Goal: Information Seeking & Learning: Find specific fact

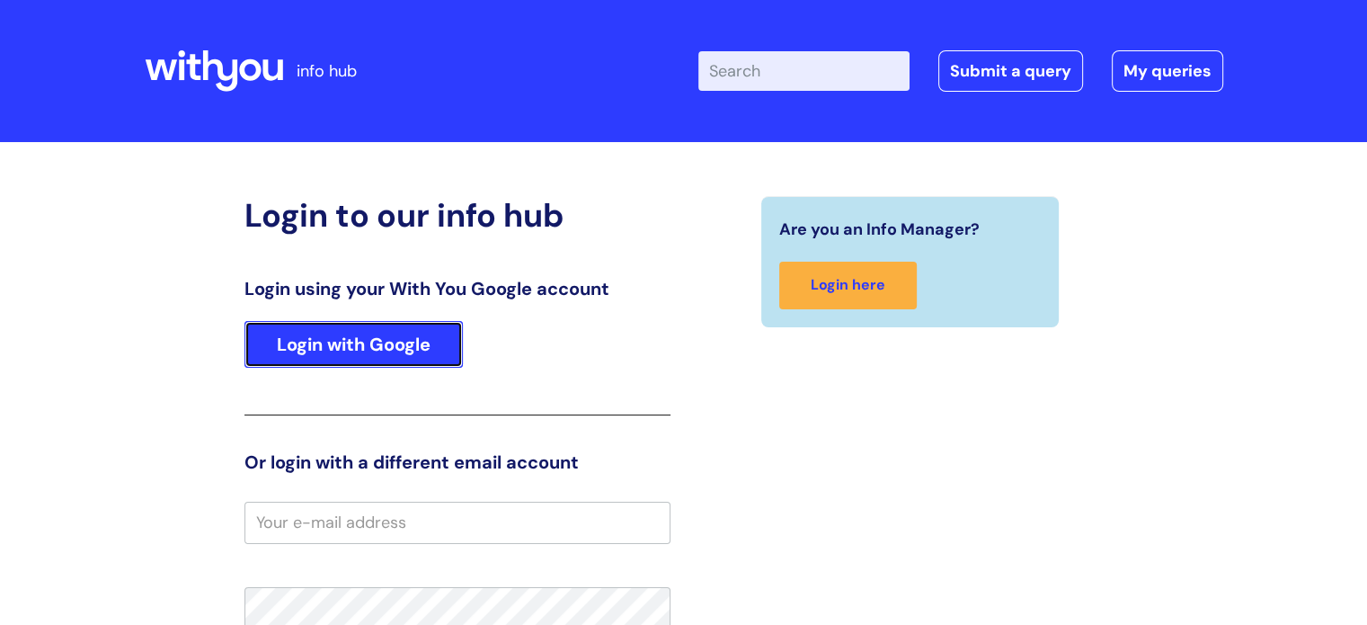
click at [370, 330] on link "Login with Google" at bounding box center [354, 344] width 218 height 47
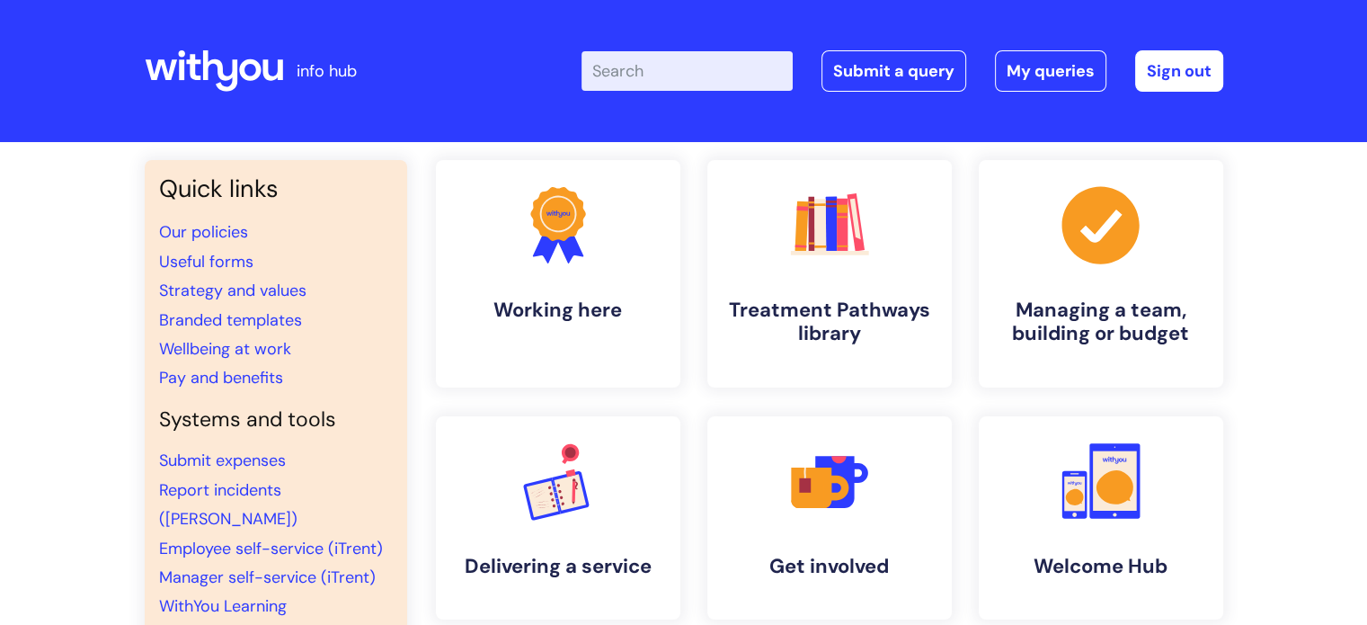
click at [620, 82] on input "Enter your search term here..." at bounding box center [687, 71] width 211 height 40
type input "disul"
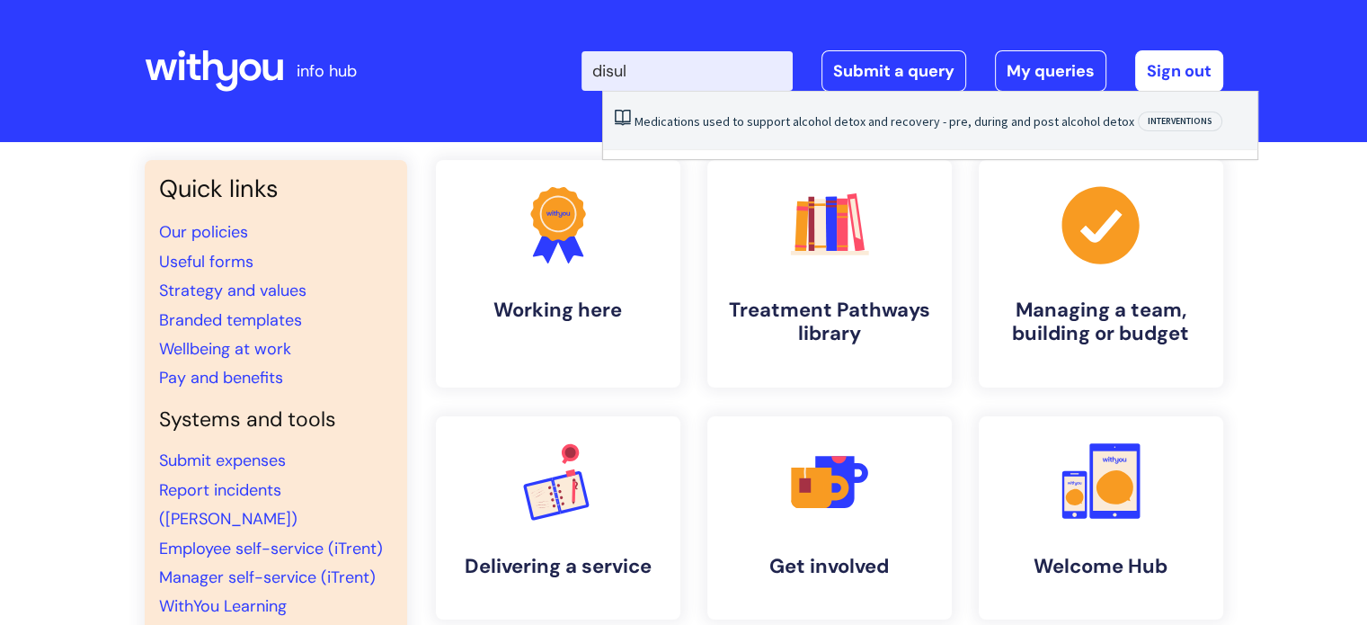
click at [707, 102] on li "Medications used to support alcohol detox and recovery - pre, during and post a…" at bounding box center [930, 121] width 654 height 58
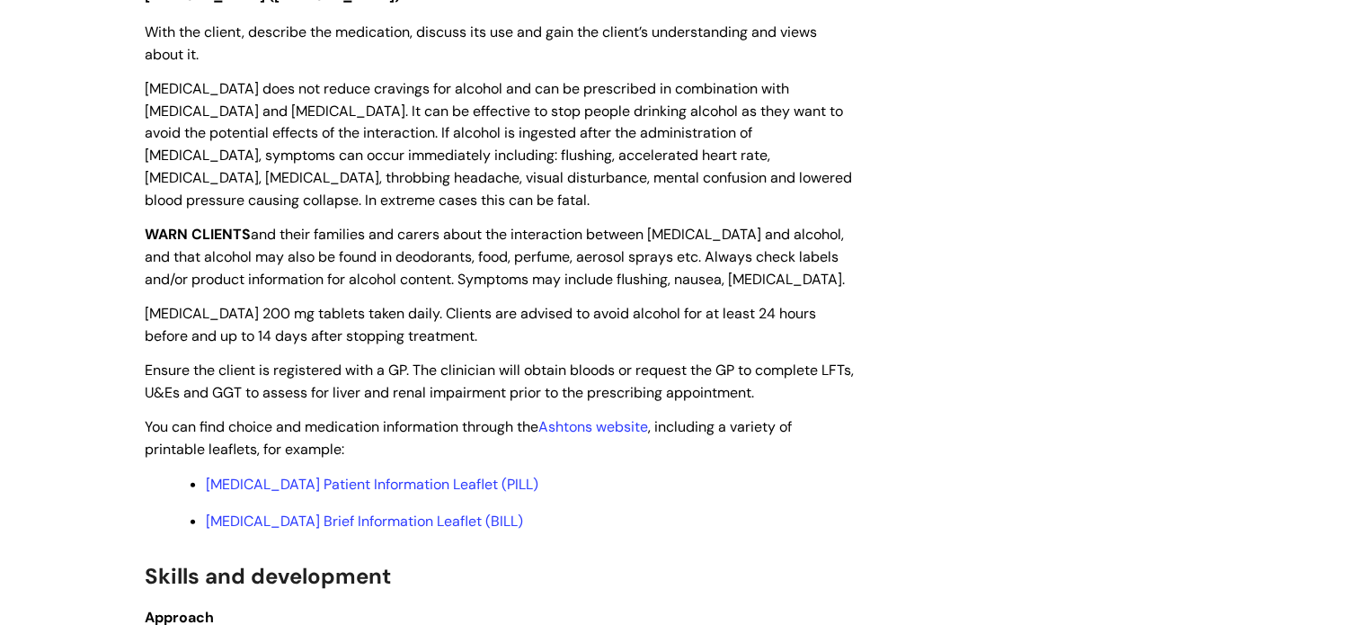
scroll to position [4378, 0]
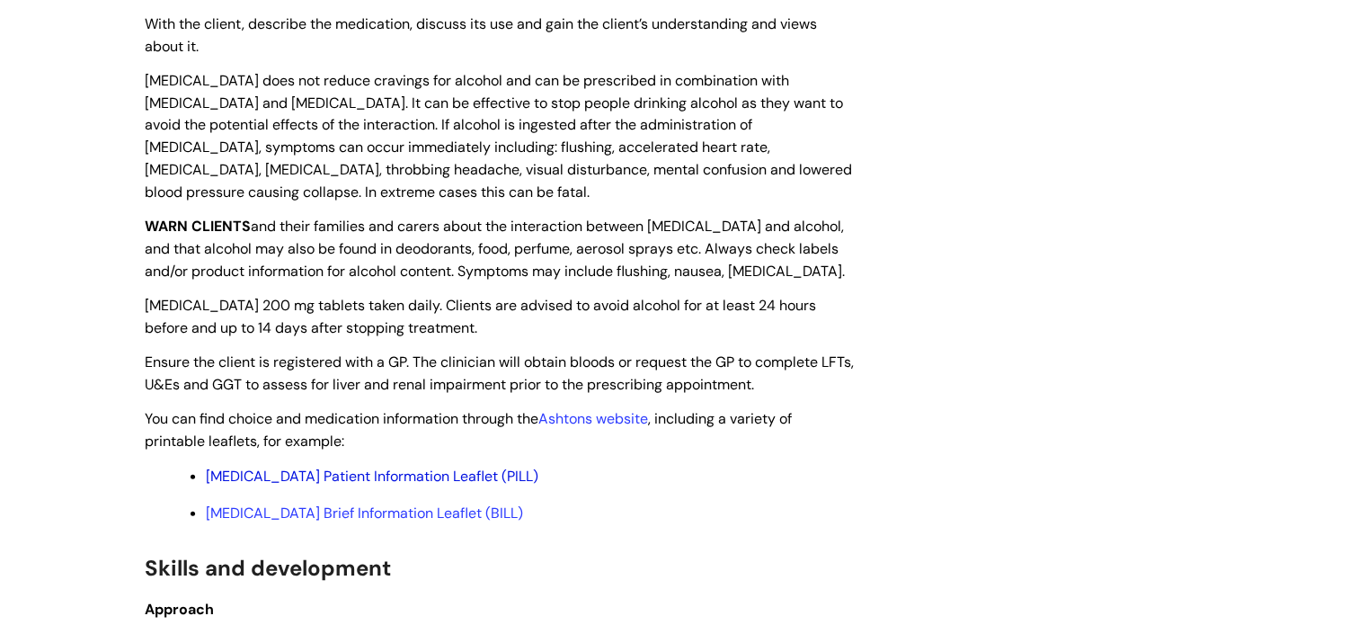
click at [375, 468] on link "[MEDICAL_DATA] Patient Information Leaflet (PILL)" at bounding box center [372, 476] width 333 height 19
